Goal: Task Accomplishment & Management: Manage account settings

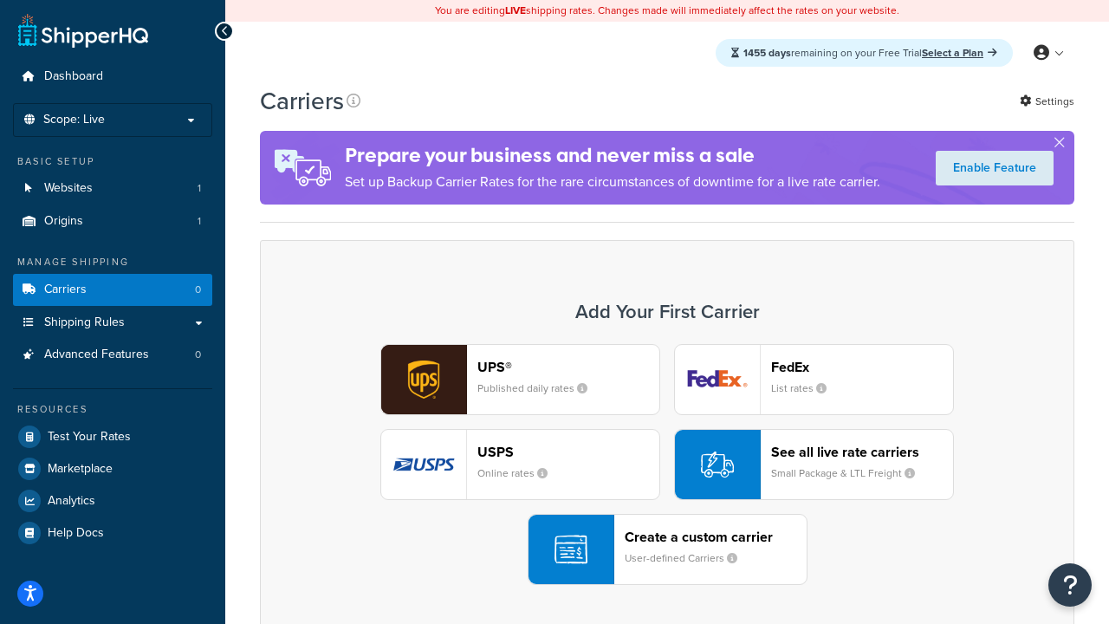
click at [667, 465] on div "UPS® Published daily rates FedEx List rates USPS Online rates See all live rate…" at bounding box center [667, 464] width 778 height 241
click at [862, 367] on header "FedEx" at bounding box center [862, 367] width 182 height 16
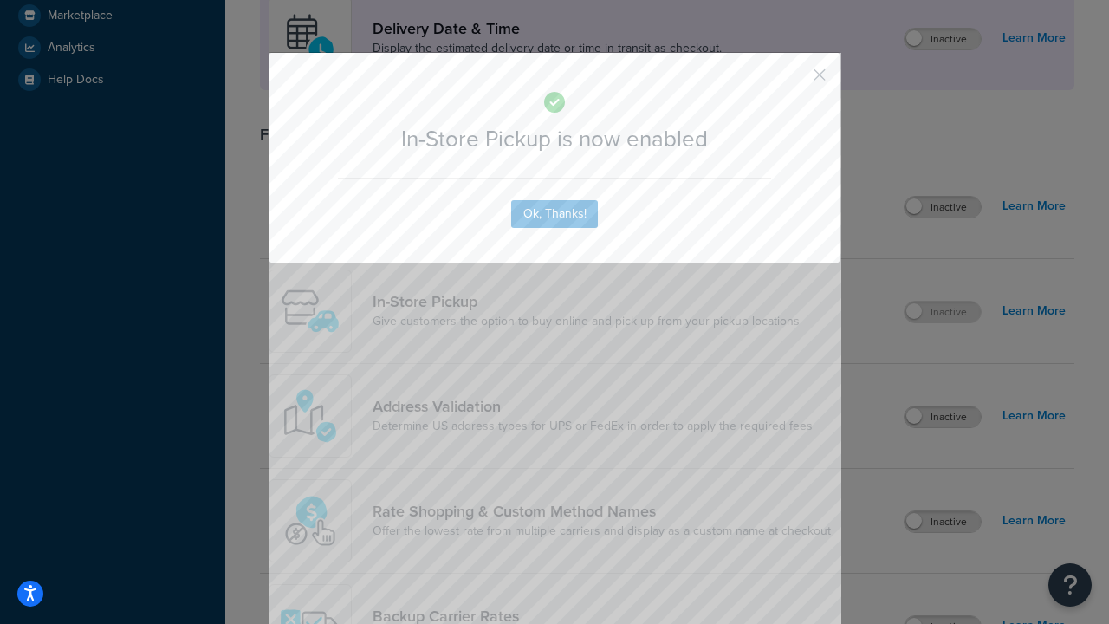
scroll to position [486, 0]
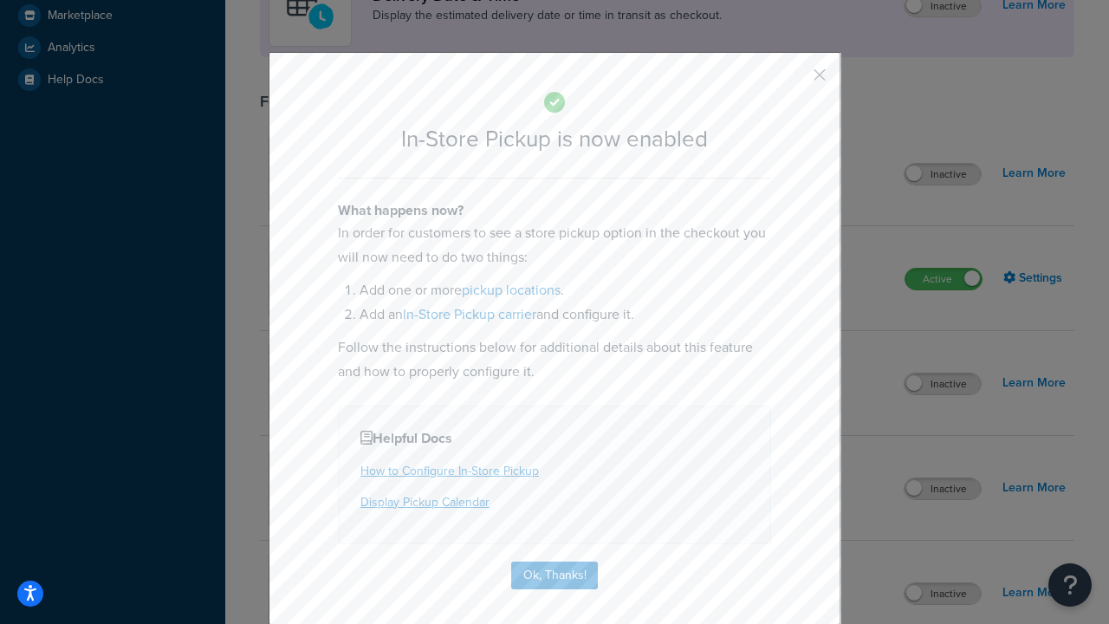
click at [794, 81] on button "button" at bounding box center [794, 81] width 4 height 4
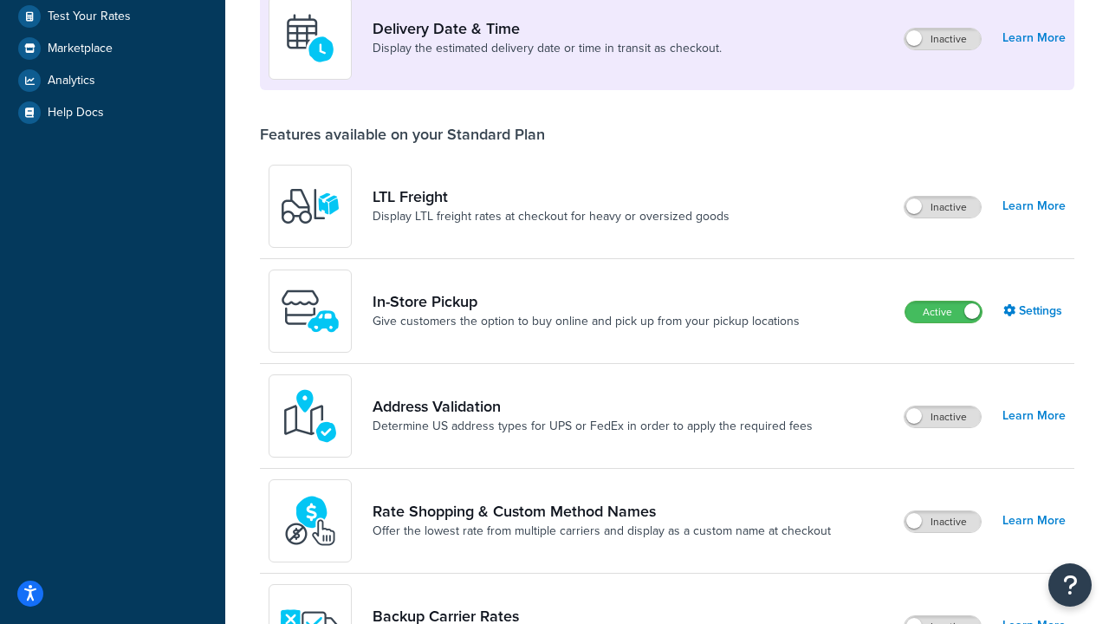
scroll to position [755, 0]
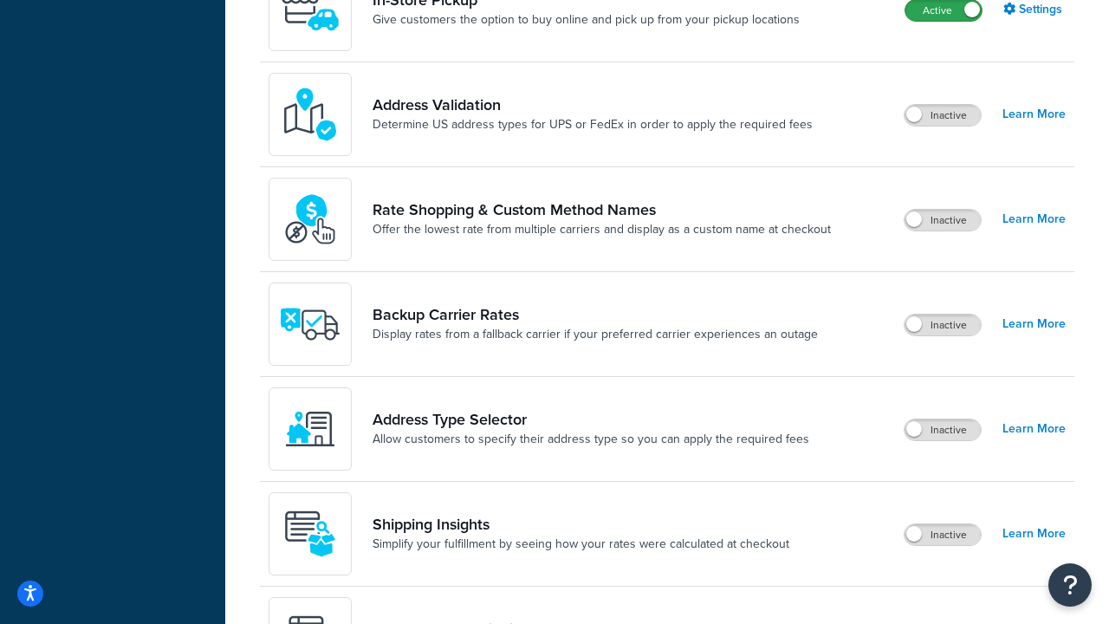
click at [944, 10] on label "Active" at bounding box center [944, 10] width 76 height 21
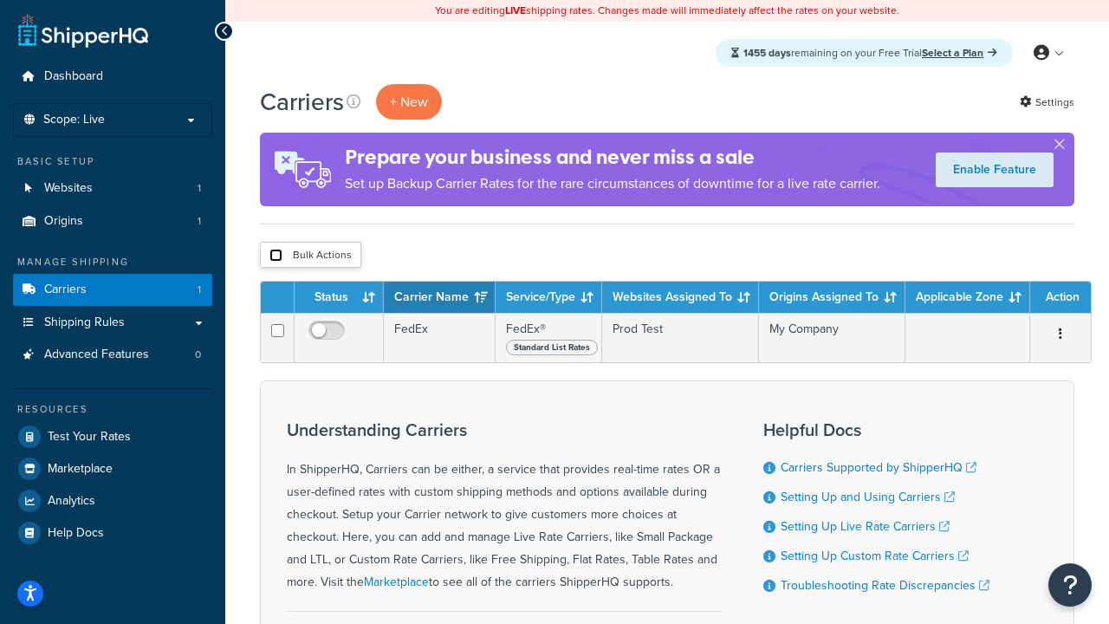
click at [276, 256] on input "checkbox" at bounding box center [276, 255] width 13 height 13
checkbox input "true"
click at [0, 0] on button "Delete" at bounding box center [0, 0] width 0 height 0
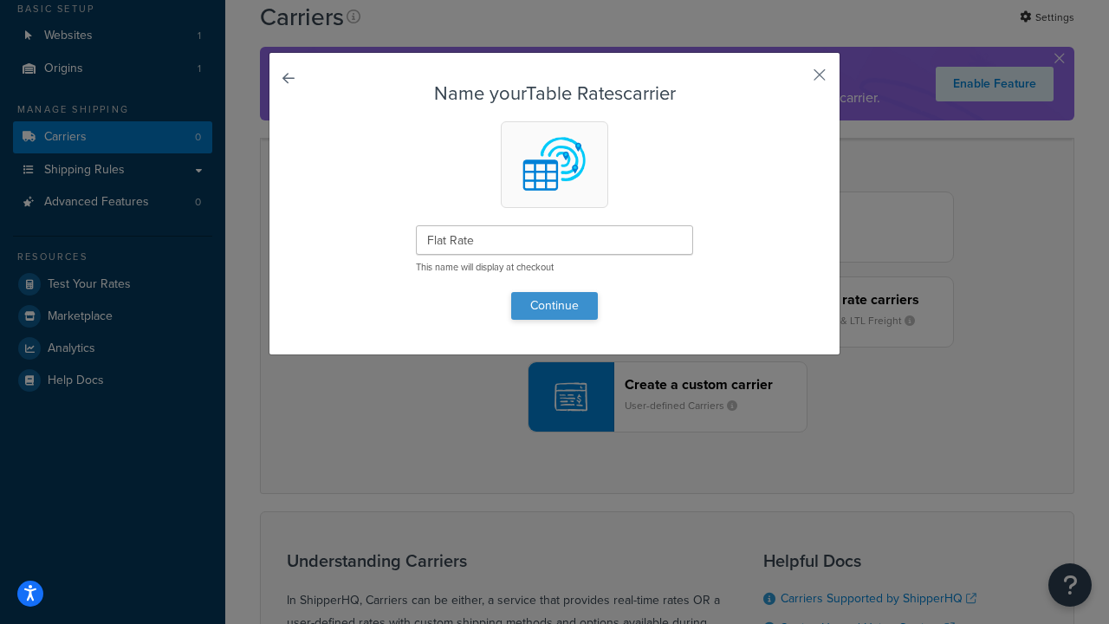
type input "Flat Rate"
click at [555, 305] on button "Continue" at bounding box center [554, 306] width 87 height 28
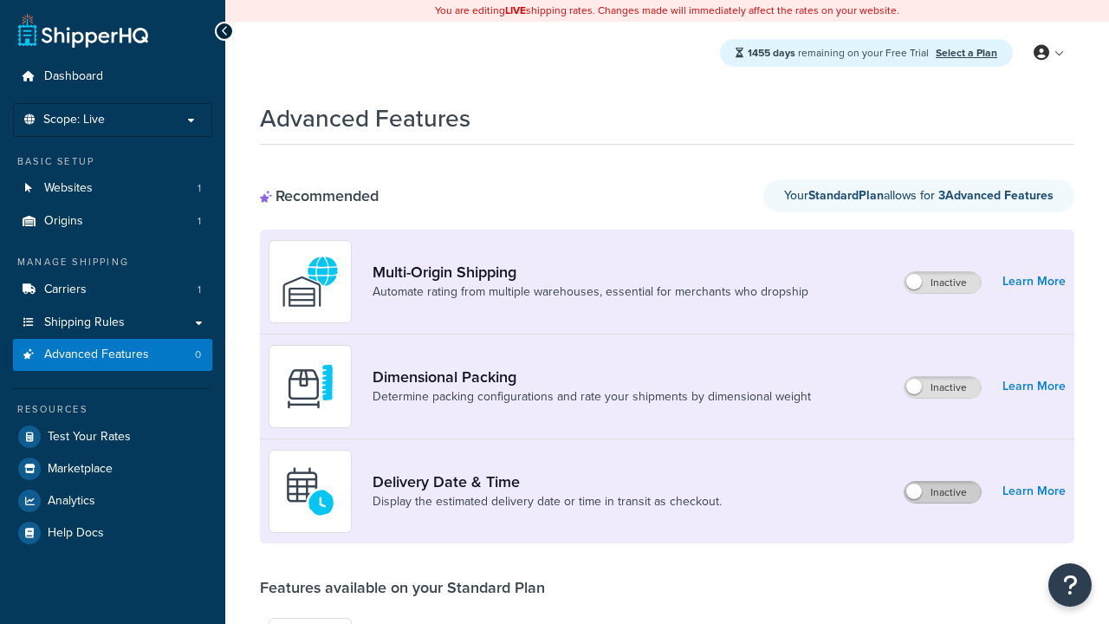
click at [943, 492] on label "Inactive" at bounding box center [943, 492] width 76 height 21
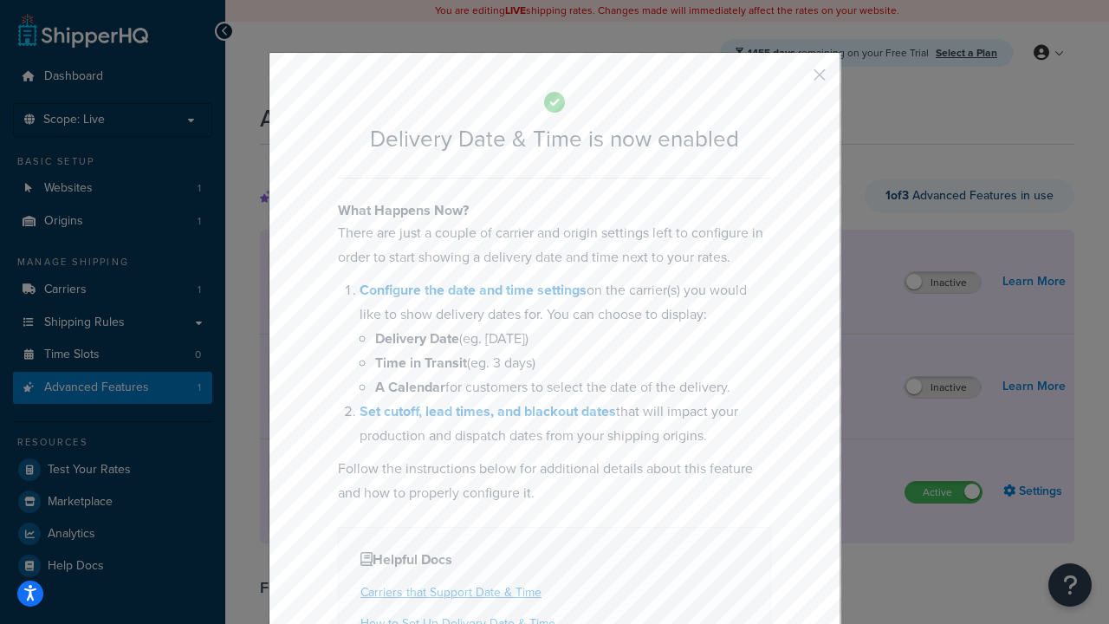
click at [794, 81] on button "button" at bounding box center [794, 81] width 4 height 4
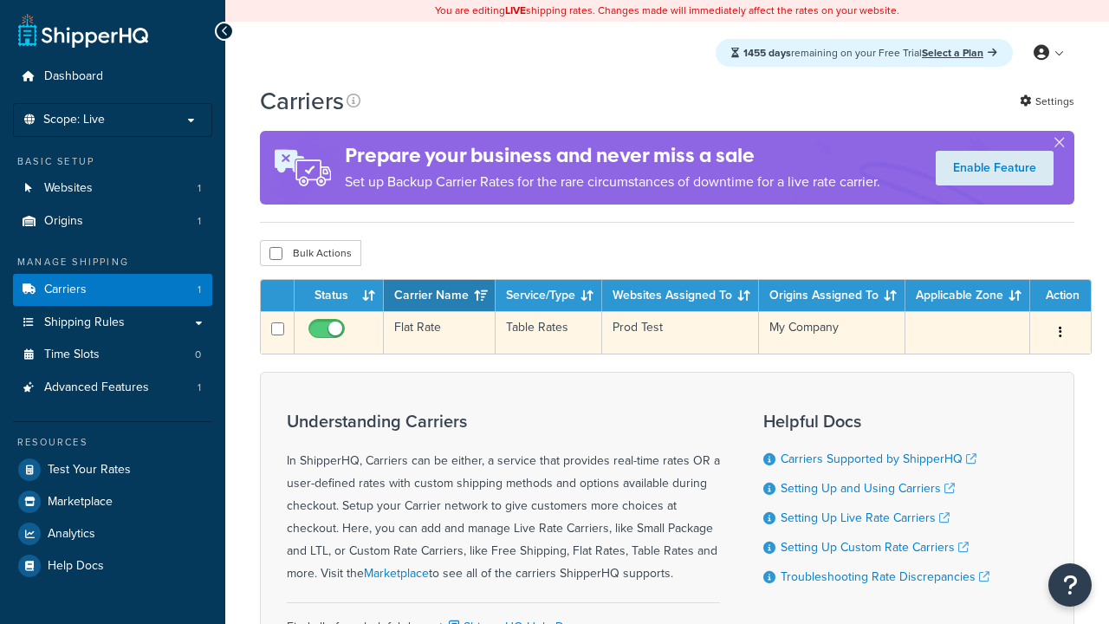
click at [439, 335] on td "Flat Rate" at bounding box center [440, 332] width 112 height 42
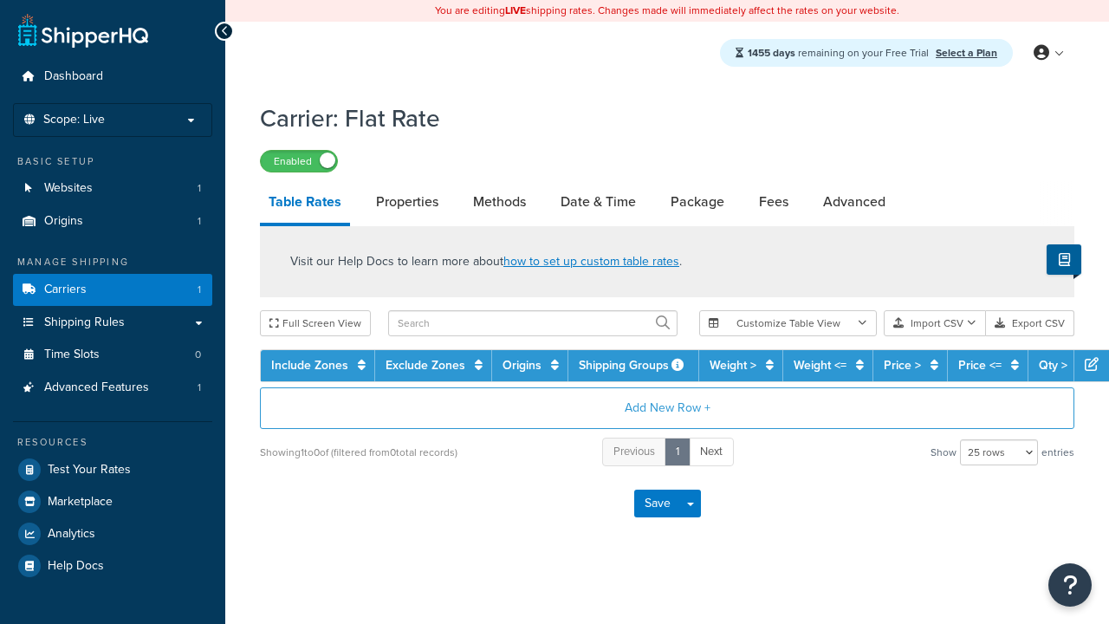
select select "25"
click at [598, 203] on link "Date & Time" at bounding box center [598, 202] width 93 height 42
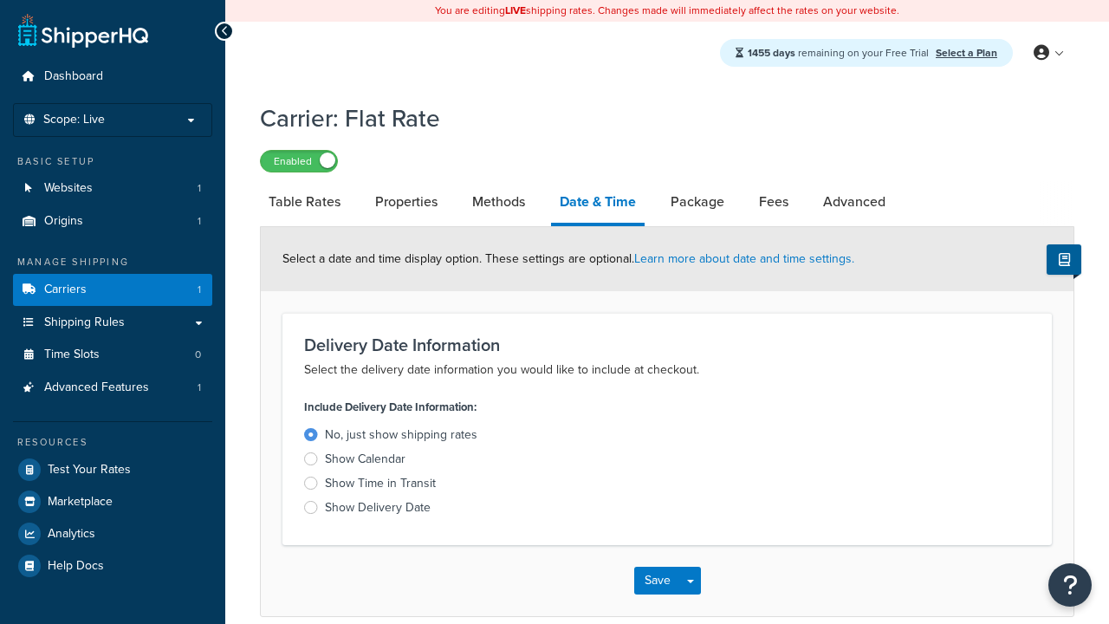
click at [381, 486] on div "Show Time in Transit" at bounding box center [380, 483] width 111 height 17
click at [0, 0] on input "Show Time in Transit" at bounding box center [0, 0] width 0 height 0
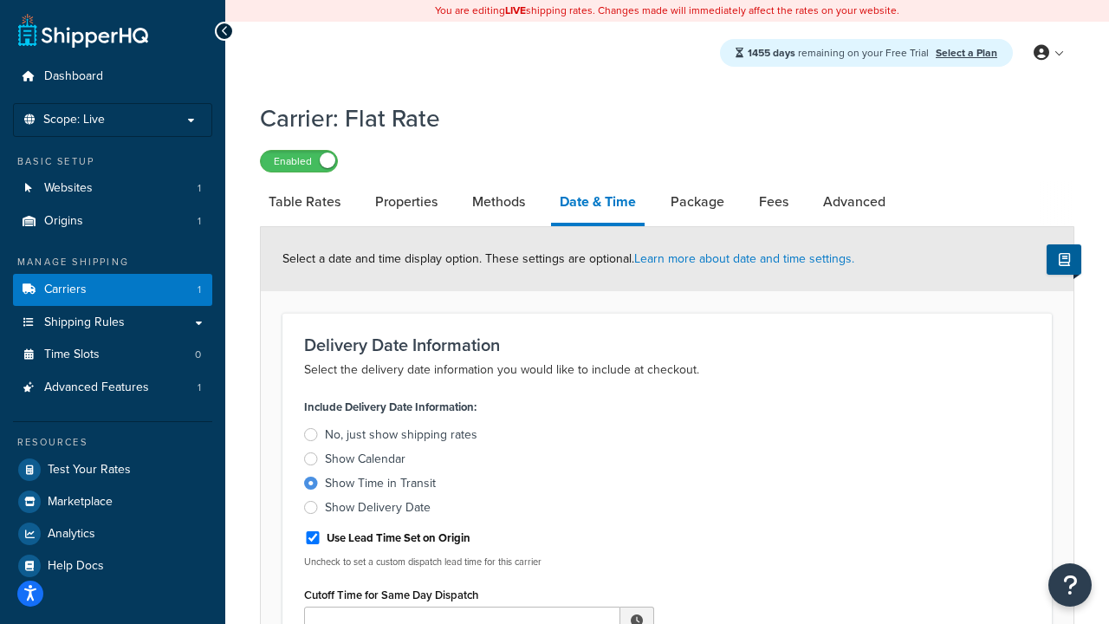
click at [381, 486] on div "Show Time in Transit" at bounding box center [380, 483] width 111 height 17
click at [0, 0] on input "Show Time in Transit" at bounding box center [0, 0] width 0 height 0
type input "11:00 AM"
type input "5"
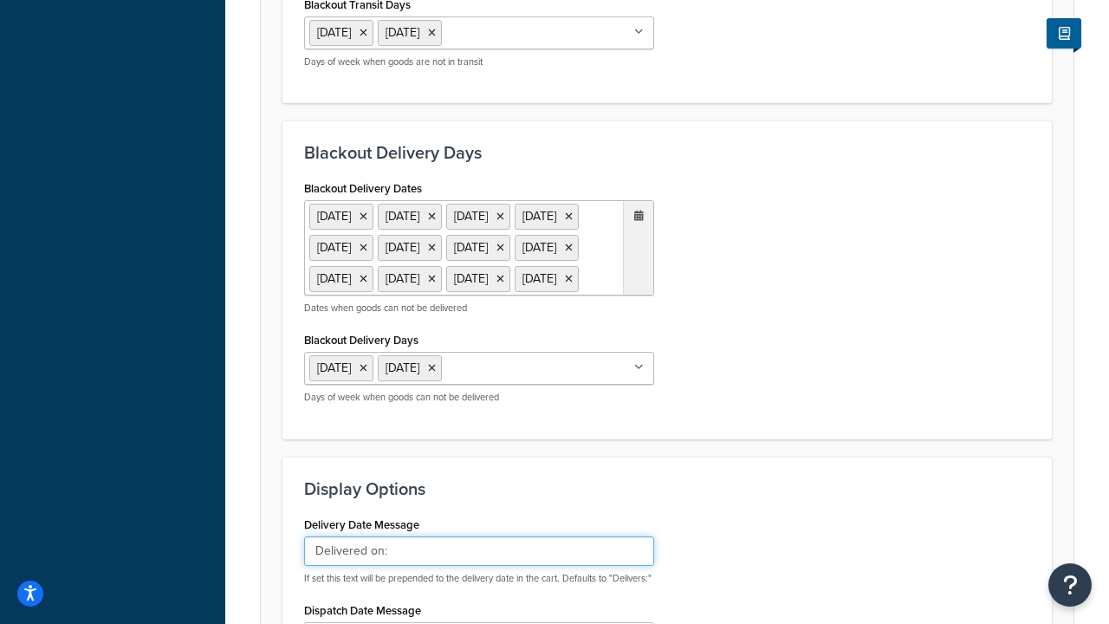
type input "Delivered on:"
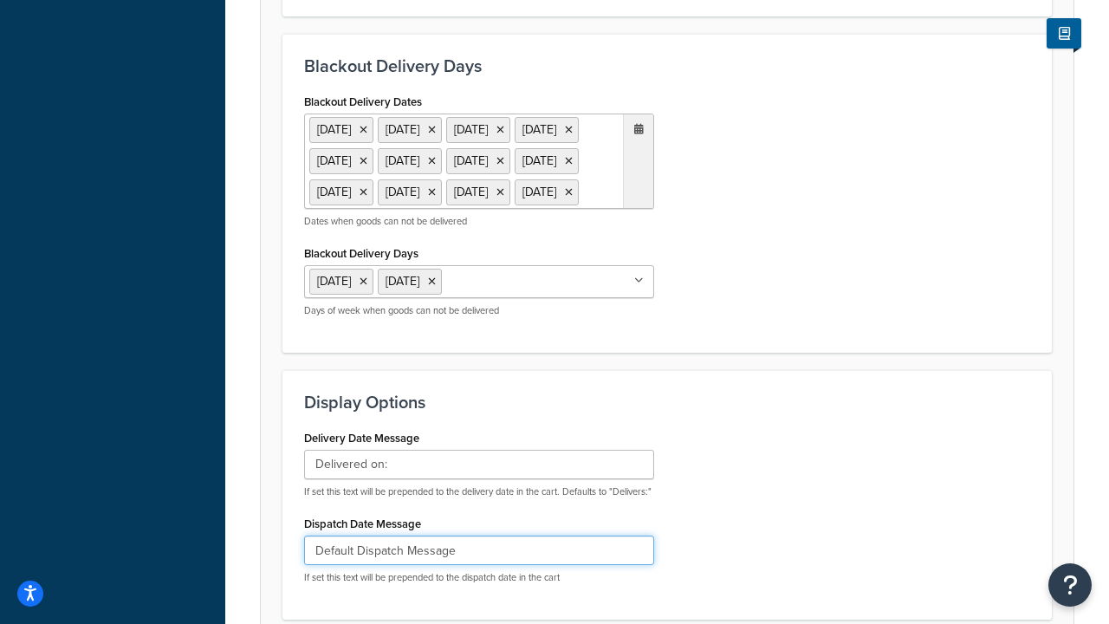
type input "Default Dispatch Message"
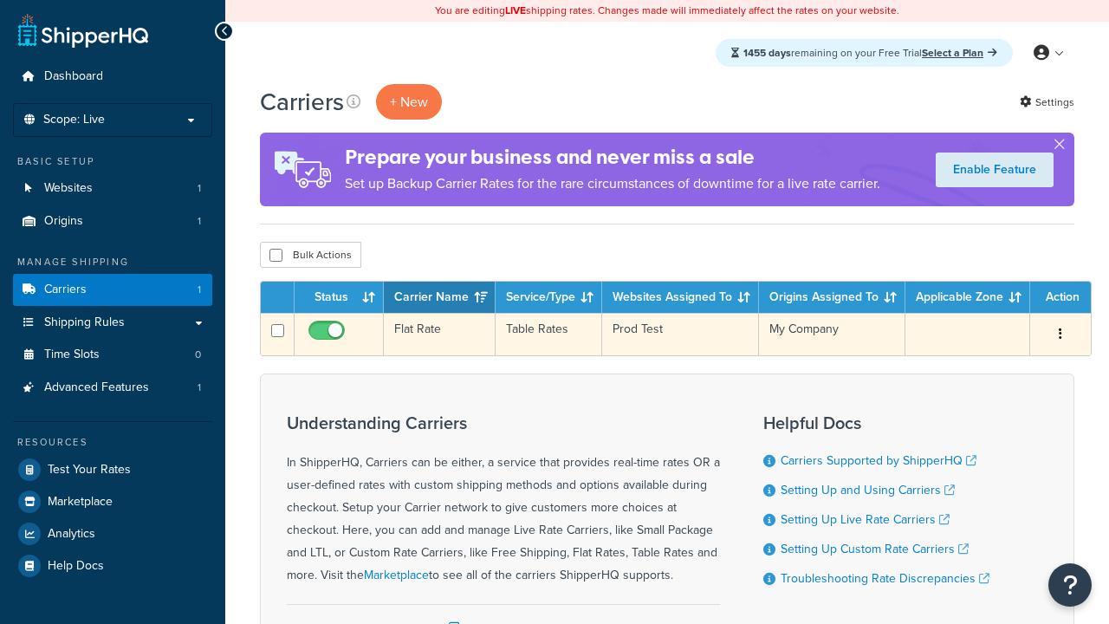
click at [439, 335] on td "Flat Rate" at bounding box center [440, 334] width 112 height 42
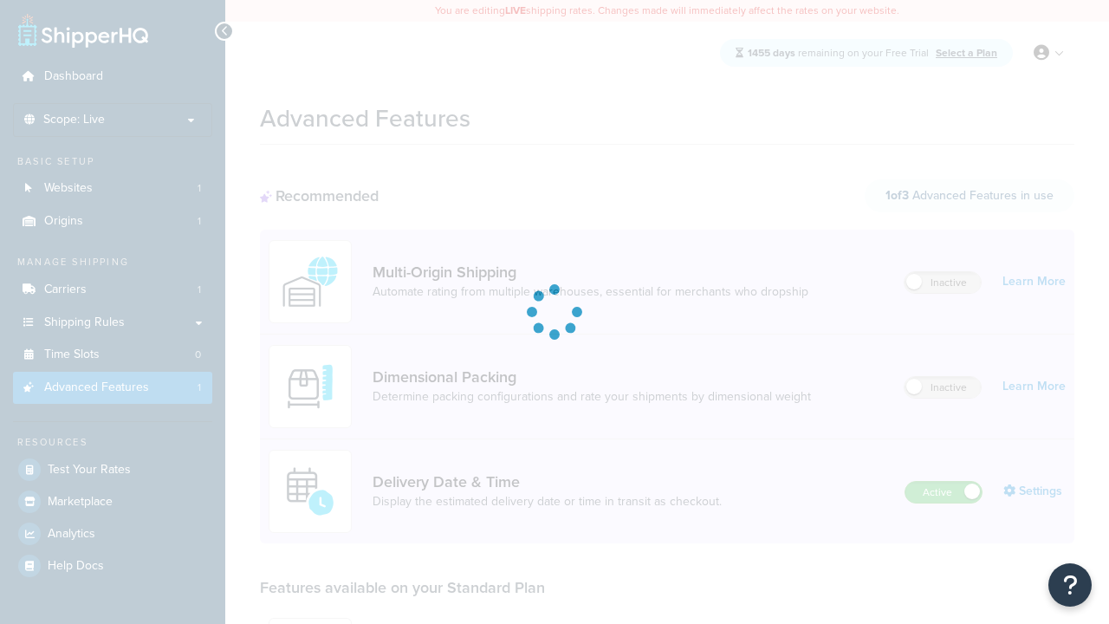
scroll to position [482, 0]
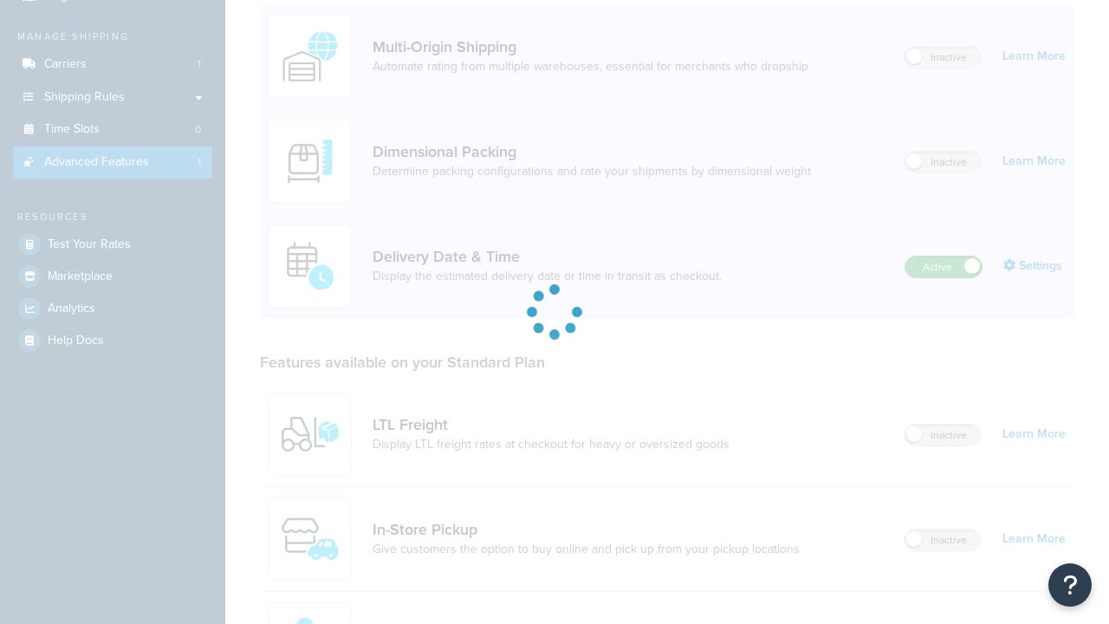
click at [944, 257] on label "Active" at bounding box center [944, 267] width 76 height 21
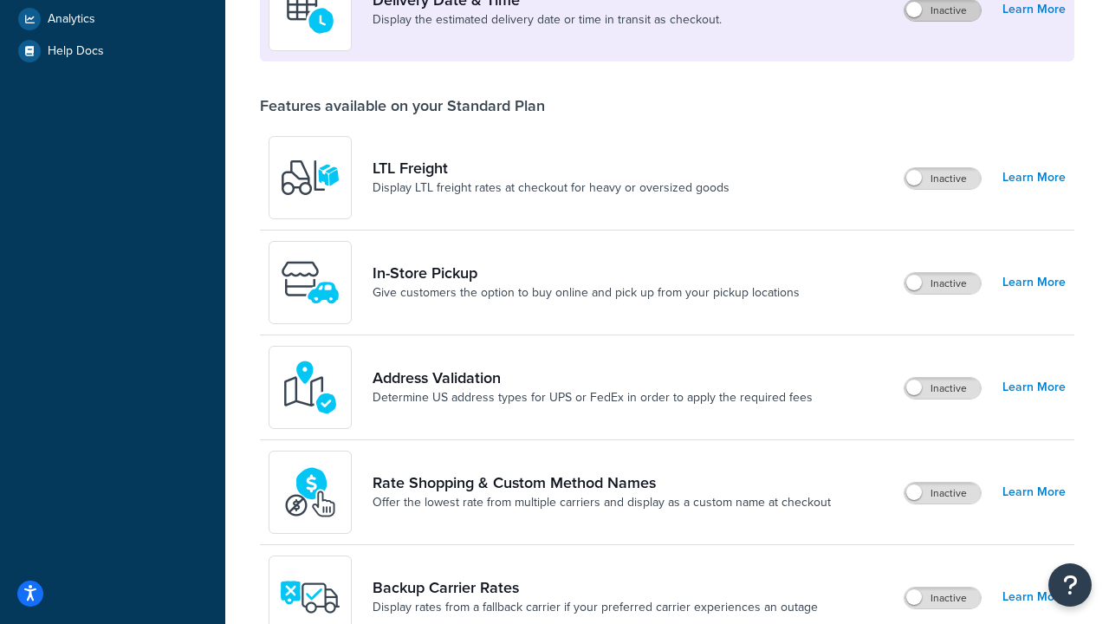
scroll to position [449, 0]
